Goal: Information Seeking & Learning: Check status

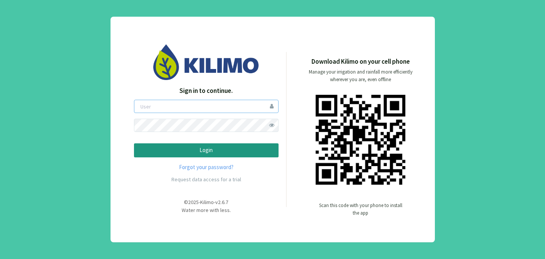
type input "mayco"
click at [216, 152] on p "Login" at bounding box center [206, 150] width 132 height 9
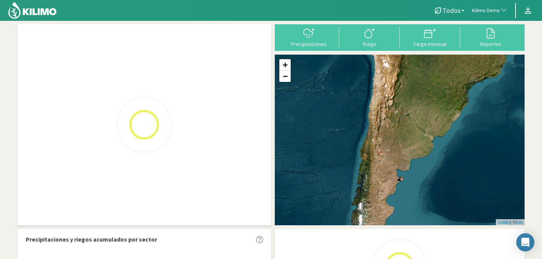
click at [498, 11] on span "Kilimo Demo" at bounding box center [486, 11] width 28 height 8
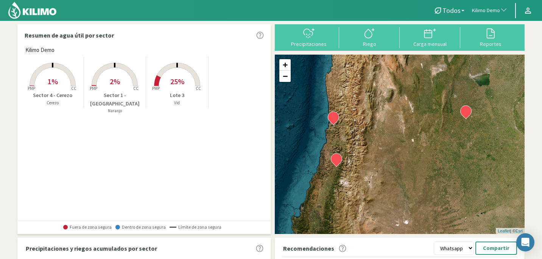
click at [498, 11] on span "Kilimo Demo" at bounding box center [486, 11] width 28 height 8
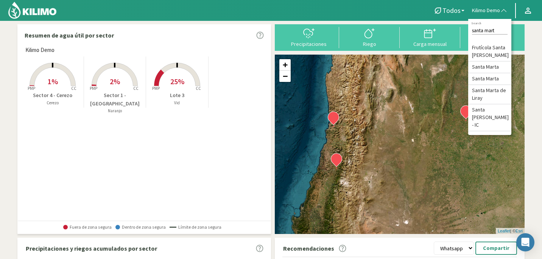
type input "santa [PERSON_NAME]"
click at [492, 53] on li "Frutícola Santa [PERSON_NAME]" at bounding box center [489, 51] width 43 height 19
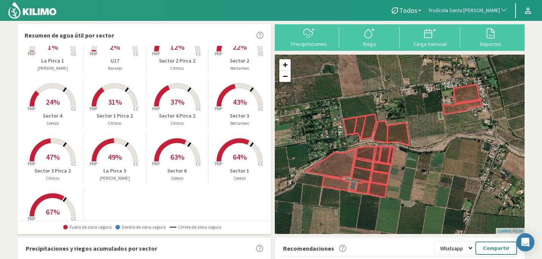
scroll to position [61, 0]
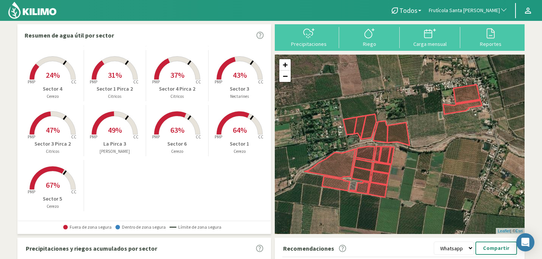
click at [238, 130] on span "64%" at bounding box center [240, 129] width 14 height 9
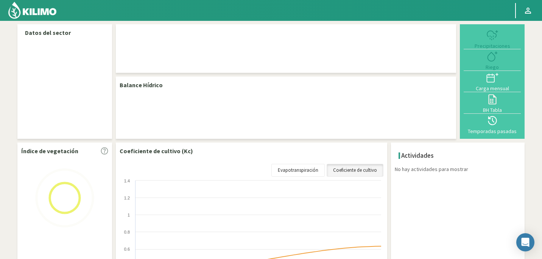
select select "115: Object"
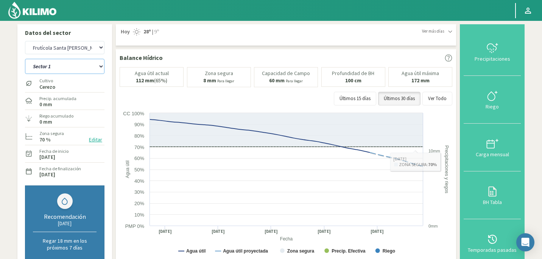
click at [92, 71] on select "La Pirca 1 La Pirca 3 Sector 1 Sector 1 Pirca 2 Sector 2 Sector 2 Pirca 2 Secto…" at bounding box center [65, 66] width 80 height 15
click at [25, 59] on select "La Pirca 1 La Pirca 3 Sector 1 Sector 1 Pirca 2 Sector 2 Sector 2 Pirca 2 Secto…" at bounding box center [65, 66] width 80 height 15
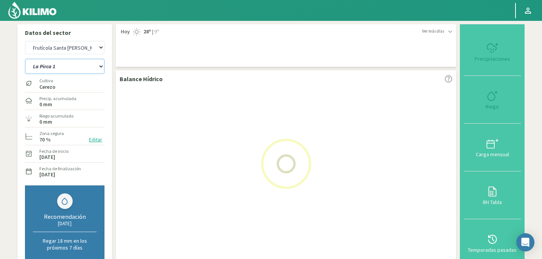
select select "2: Object"
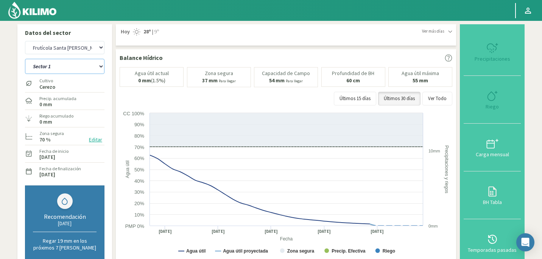
select select "414: Object"
click at [146, 123] on rect at bounding box center [287, 184] width 335 height 151
click at [97, 70] on select "La Pirca 1 La Pirca 3 Sector 1 Sector 1 Pirca 2 Sector 2 Sector 2 Pirca 2 Secto…" at bounding box center [65, 66] width 80 height 15
click at [25, 59] on select "La Pirca 1 La Pirca 3 Sector 1 Sector 1 Pirca 2 Sector 2 Sector 2 Pirca 2 Secto…" at bounding box center [65, 66] width 80 height 15
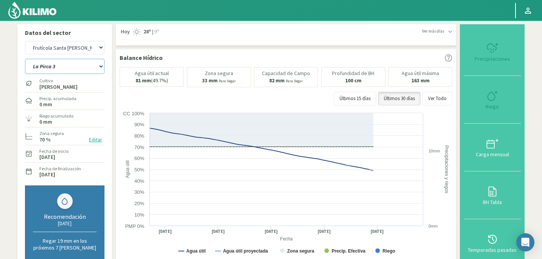
select select "13: Object"
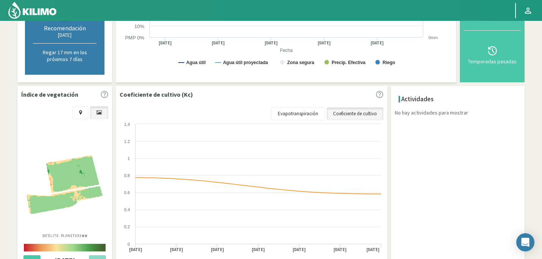
select select "713: Object"
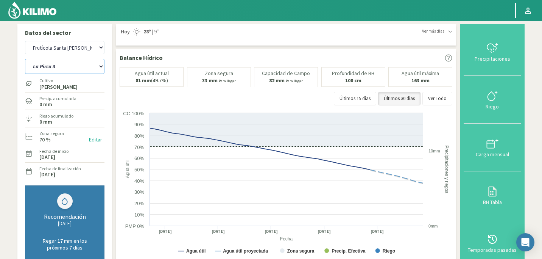
click at [92, 62] on select "La Pirca 1 La Pirca 3 Sector 1 Sector 1 Pirca 2 Sector 2 Sector 2 Pirca 2 Secto…" at bounding box center [65, 66] width 80 height 15
click at [25, 59] on select "La Pirca 1 La Pirca 3 Sector 1 Sector 1 Pirca 2 Sector 2 Sector 2 Pirca 2 Secto…" at bounding box center [65, 66] width 80 height 15
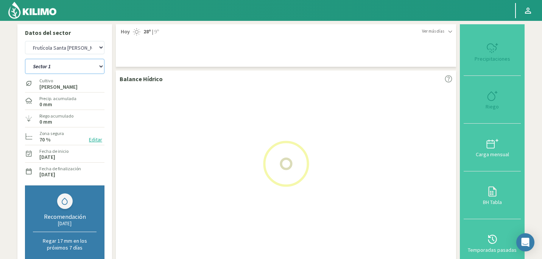
select select "27: Object"
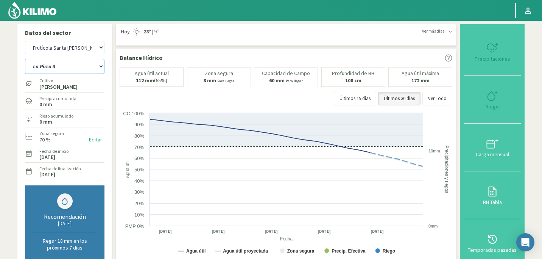
click at [99, 65] on select "La Pirca 1 La Pirca 3 Sector 1 Sector 1 Pirca 2 Sector 2 Sector 2 Pirca 2 Secto…" at bounding box center [65, 66] width 80 height 15
select select "1012: Object"
click at [25, 59] on select "La Pirca 1 La Pirca 3 Sector 1 Sector 1 Pirca 2 Sector 2 Sector 2 Pirca 2 Secto…" at bounding box center [65, 66] width 80 height 15
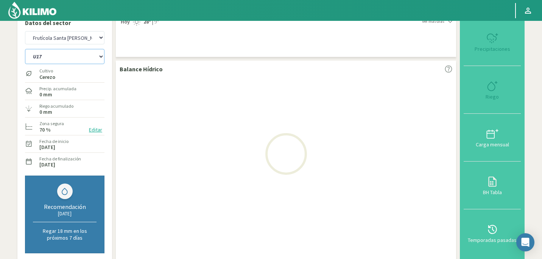
select select "41: Object"
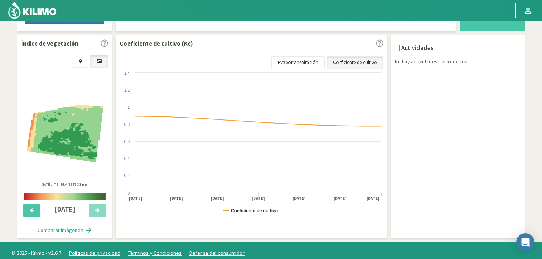
select select "1311: Object"
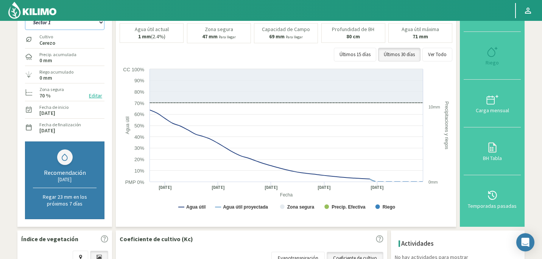
scroll to position [9, 0]
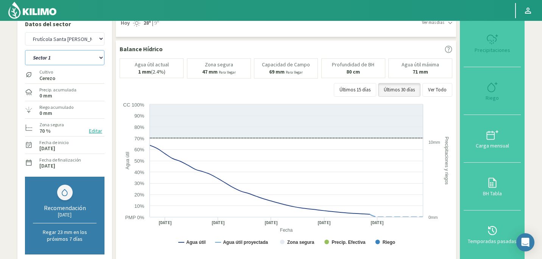
select select "64: Object"
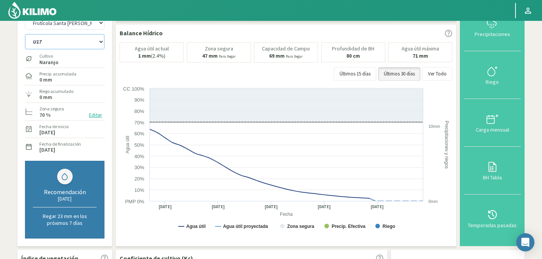
scroll to position [0, 0]
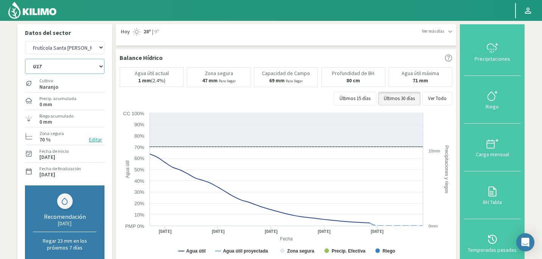
click at [94, 66] on select "La Pirca 1 La Pirca 3 Sector 1 Sector 1 Pirca 2 Sector 2 Sector 2 Pirca 2 Secto…" at bounding box center [65, 66] width 80 height 15
click at [87, 43] on select "Agr. Huertos de Chocalan Agrícola Bakia Agrícola [GEOGRAPHIC_DATA] - IC Agrícol…" at bounding box center [65, 47] width 80 height 13
click at [25, 41] on select "Agr. Huertos de Chocalan Agrícola Bakia Agrícola [GEOGRAPHIC_DATA] - IC Agrícol…" at bounding box center [65, 47] width 80 height 13
click at [99, 67] on select "La Pirca 1 La Pirca 3 Sector 1 Sector 1 Pirca 2 Sector 2 Sector 2 Pirca 2 Secto…" at bounding box center [65, 66] width 80 height 15
select select "1632: Object"
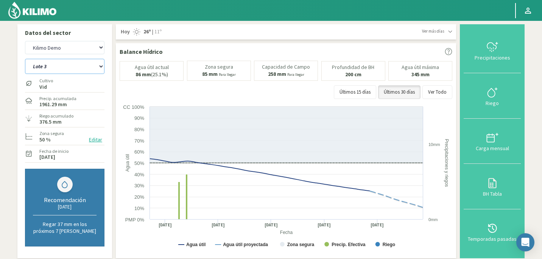
click at [86, 68] on select "Lote 3 Sector 1 - [GEOGRAPHIC_DATA] Sector 4 - [GEOGRAPHIC_DATA]" at bounding box center [65, 66] width 80 height 15
click at [25, 59] on select "Lote 3 Sector 1 - [GEOGRAPHIC_DATA] Sector 4 - [GEOGRAPHIC_DATA]" at bounding box center [65, 66] width 80 height 15
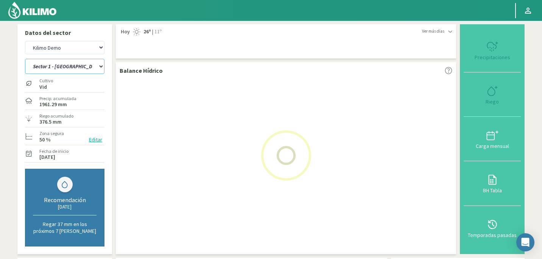
select select "65: Object"
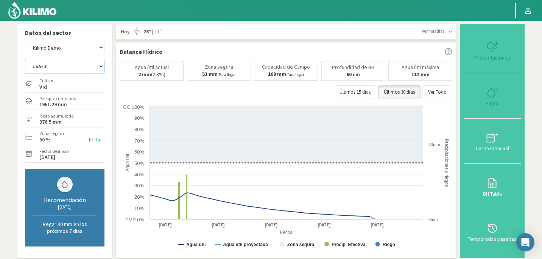
click at [97, 65] on select "Lote 3 Sector 1 - [GEOGRAPHIC_DATA] Sector 4 - [GEOGRAPHIC_DATA]" at bounding box center [65, 66] width 80 height 15
select select "1931: Object"
click at [25, 59] on select "Lote 3 Sector 1 - [GEOGRAPHIC_DATA] Sector 4 - [GEOGRAPHIC_DATA]" at bounding box center [65, 66] width 80 height 15
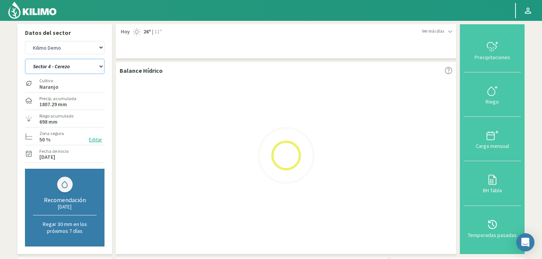
select select "69: Object"
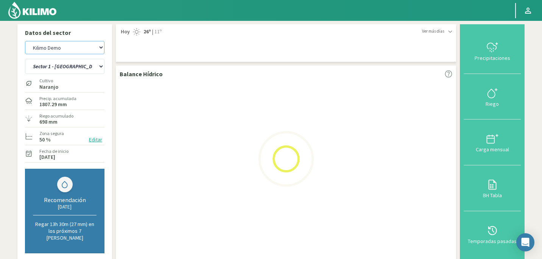
click at [97, 46] on select "Agr. Huertos de Chocalan Agrícola Bakia Agrícola [GEOGRAPHIC_DATA] - IC Agrícol…" at bounding box center [65, 47] width 80 height 13
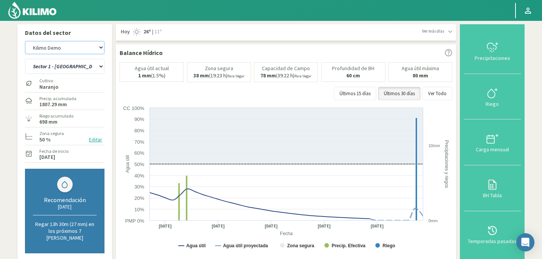
select select "2230: Object"
select select "73: Object"
click at [14, 12] on img at bounding box center [33, 10] width 50 height 18
